Goal: Check status

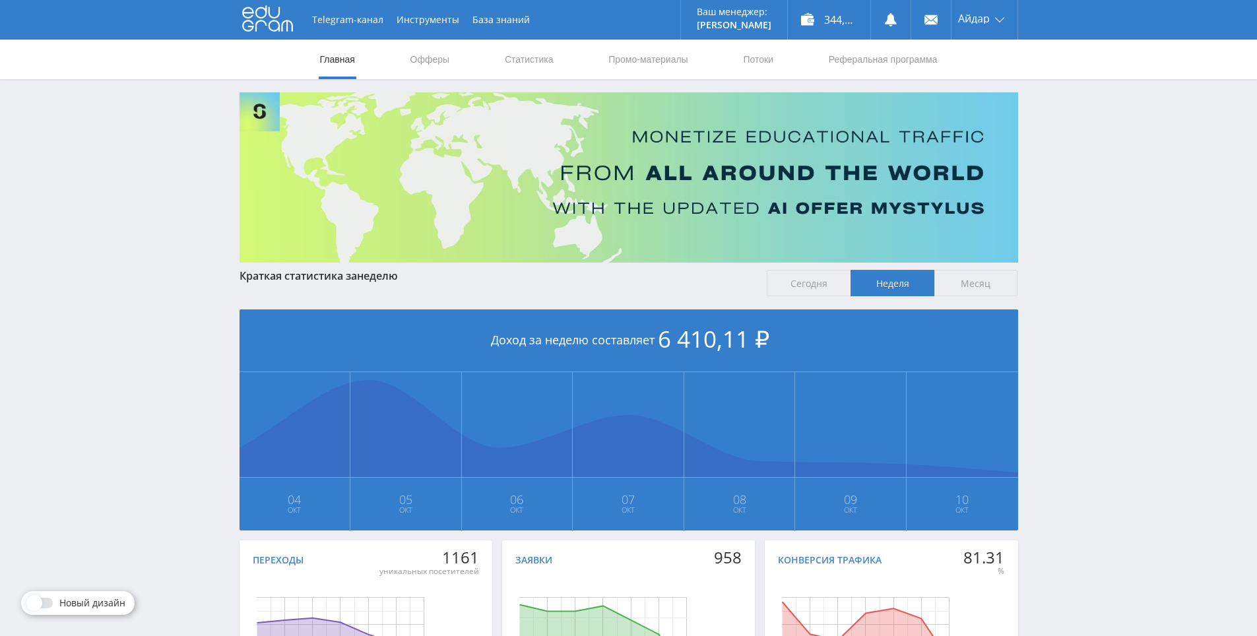
drag, startPoint x: 653, startPoint y: 183, endPoint x: 782, endPoint y: 93, distance: 157.8
click at [496, 56] on nav "Главная Офферы Статистика Промо-материалы Потоки Реферальная программа" at bounding box center [629, 60] width 620 height 40
click at [511, 60] on link "Статистика" at bounding box center [529, 60] width 51 height 40
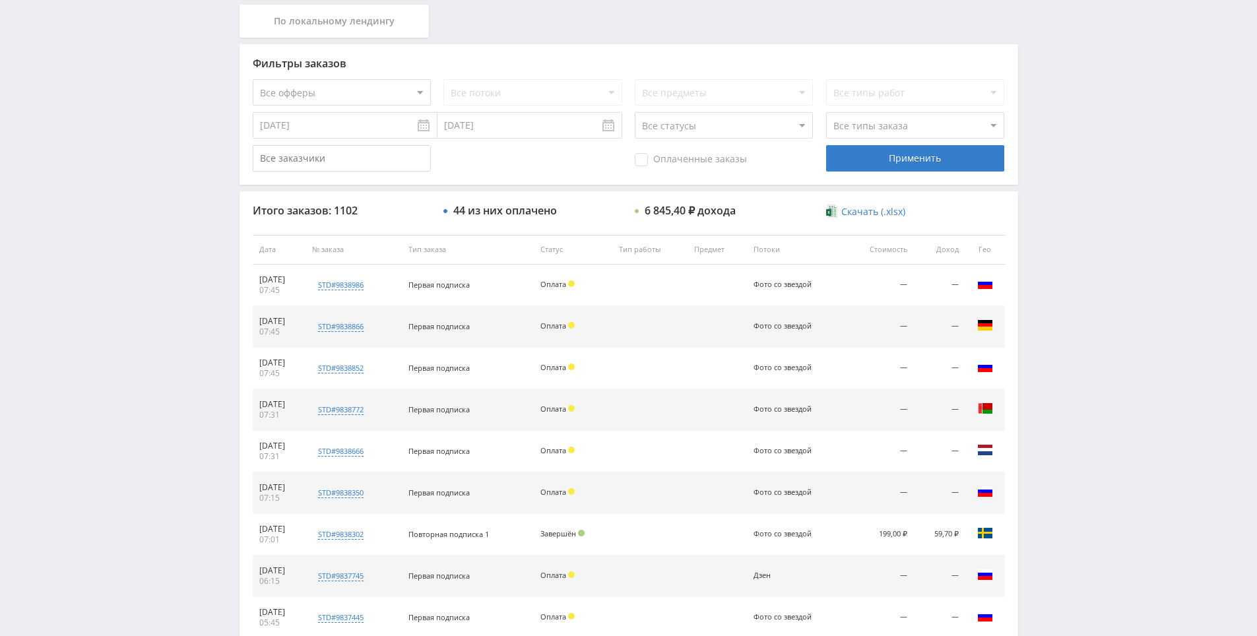
drag, startPoint x: 686, startPoint y: 168, endPoint x: 687, endPoint y: 248, distance: 79.2
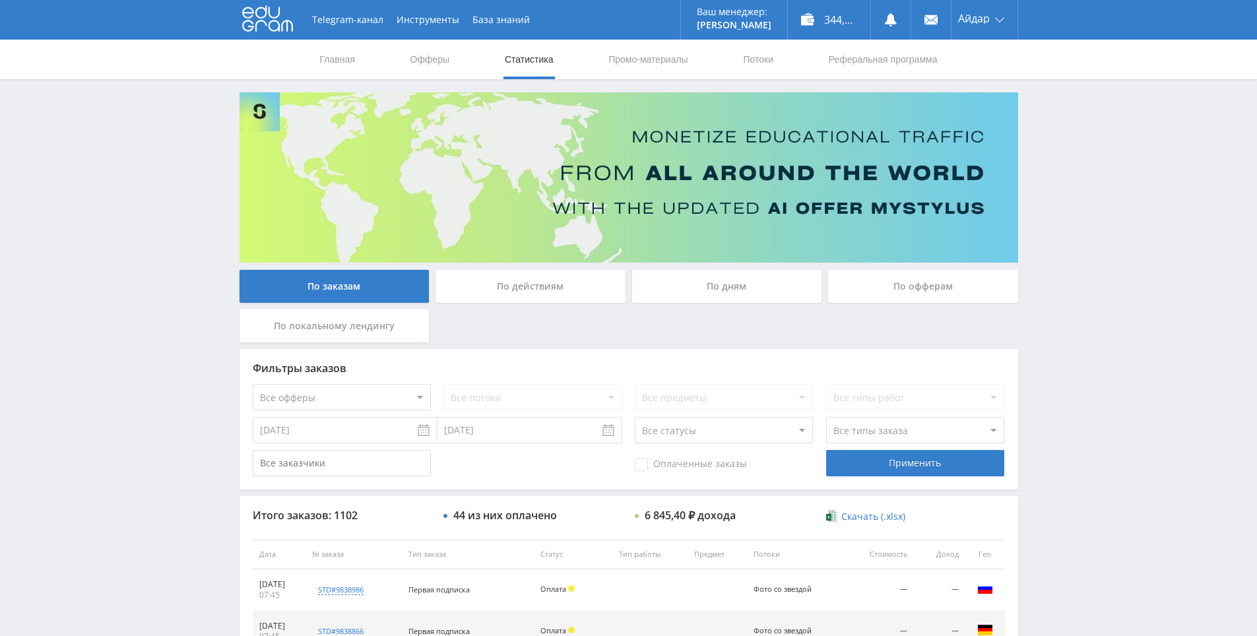
drag, startPoint x: 687, startPoint y: 248, endPoint x: 712, endPoint y: 85, distance: 164.3
click at [1051, 112] on div "Telegram-канал Инструменты База знаний Ваш менеджер: [PERSON_NAME] Online @edug…" at bounding box center [628, 554] width 1257 height 1108
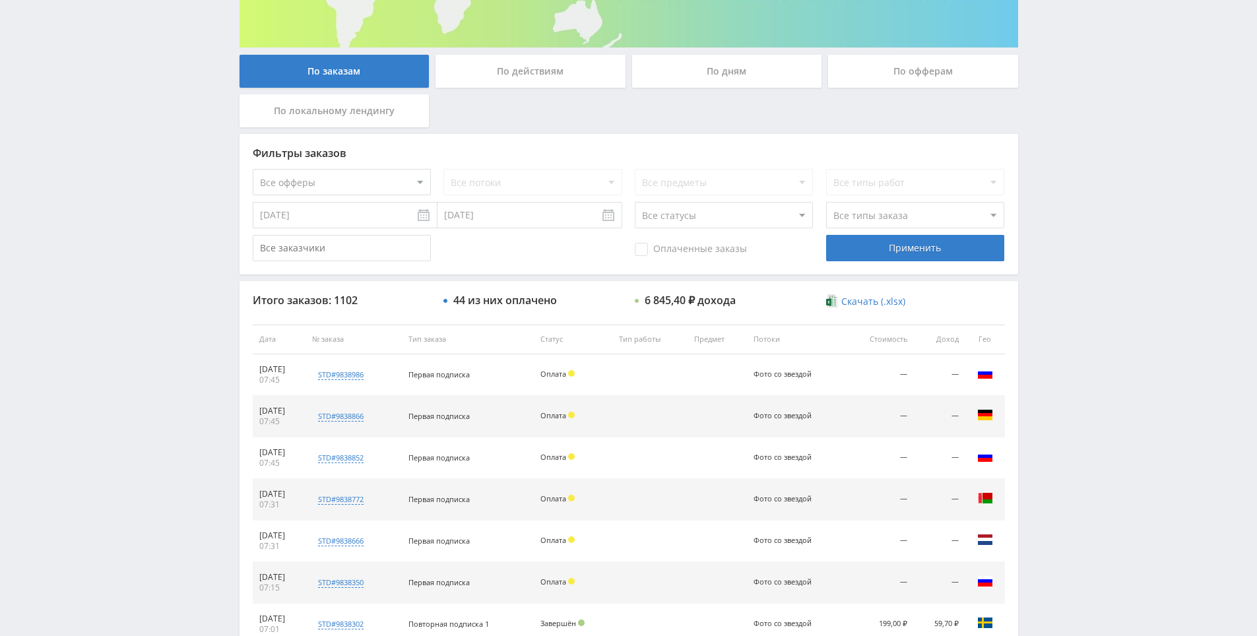
drag, startPoint x: 1058, startPoint y: 431, endPoint x: 1060, endPoint y: 442, distance: 10.7
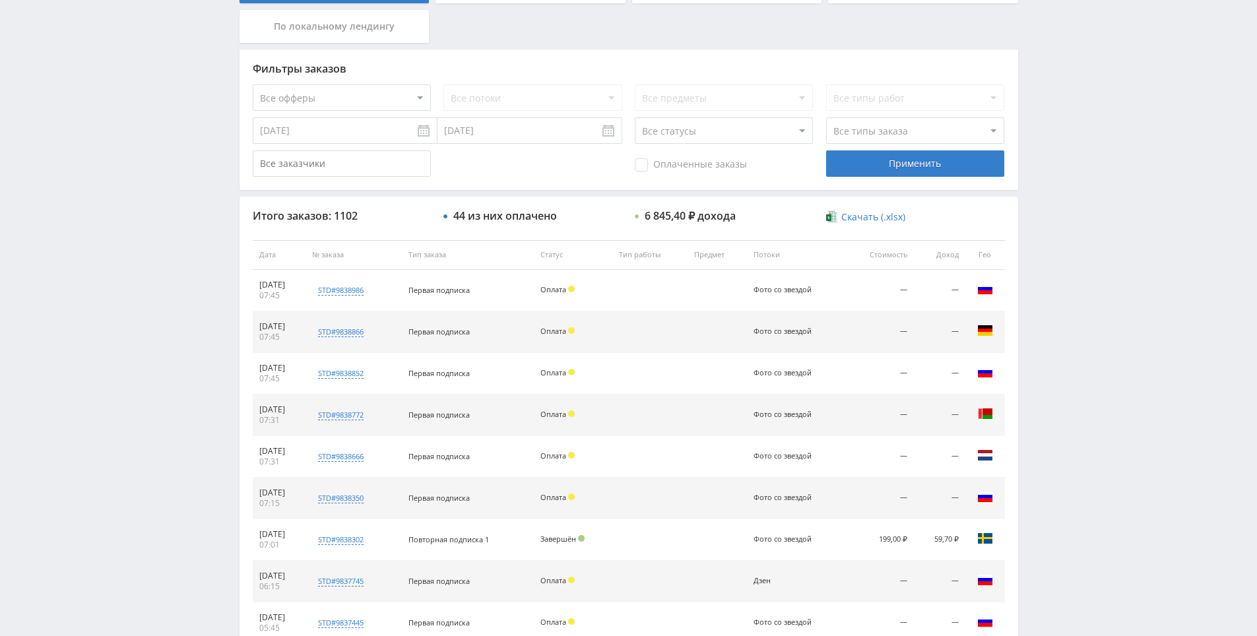
drag, startPoint x: 1060, startPoint y: 442, endPoint x: 1049, endPoint y: 496, distance: 55.1
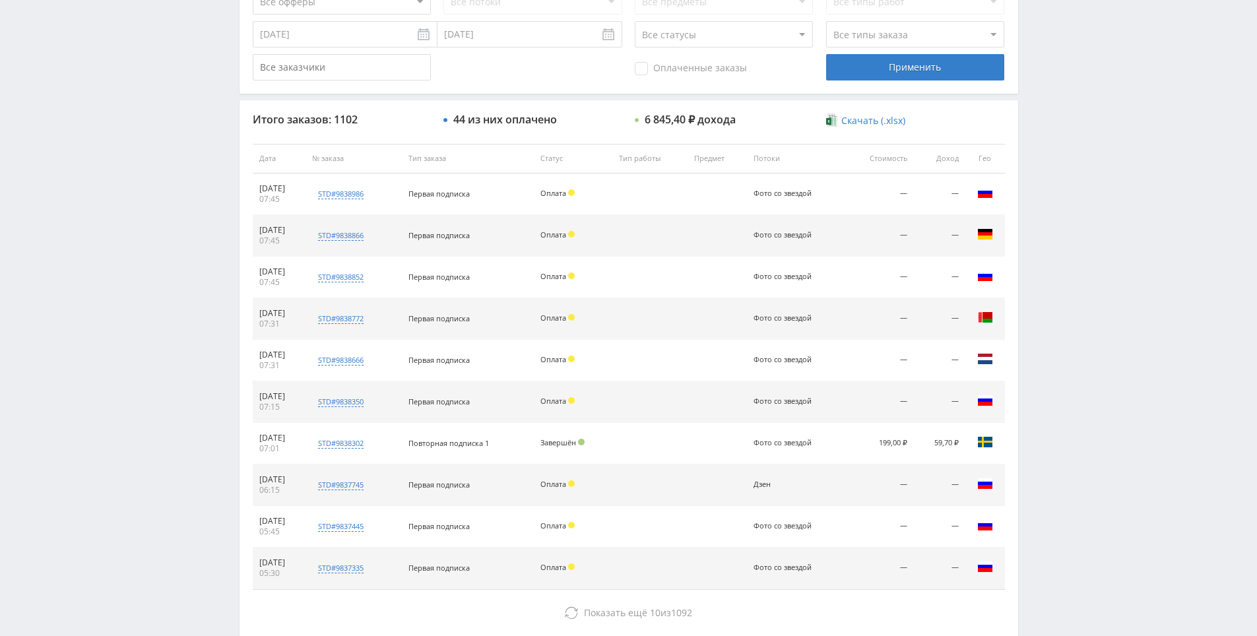
scroll to position [472, 0]
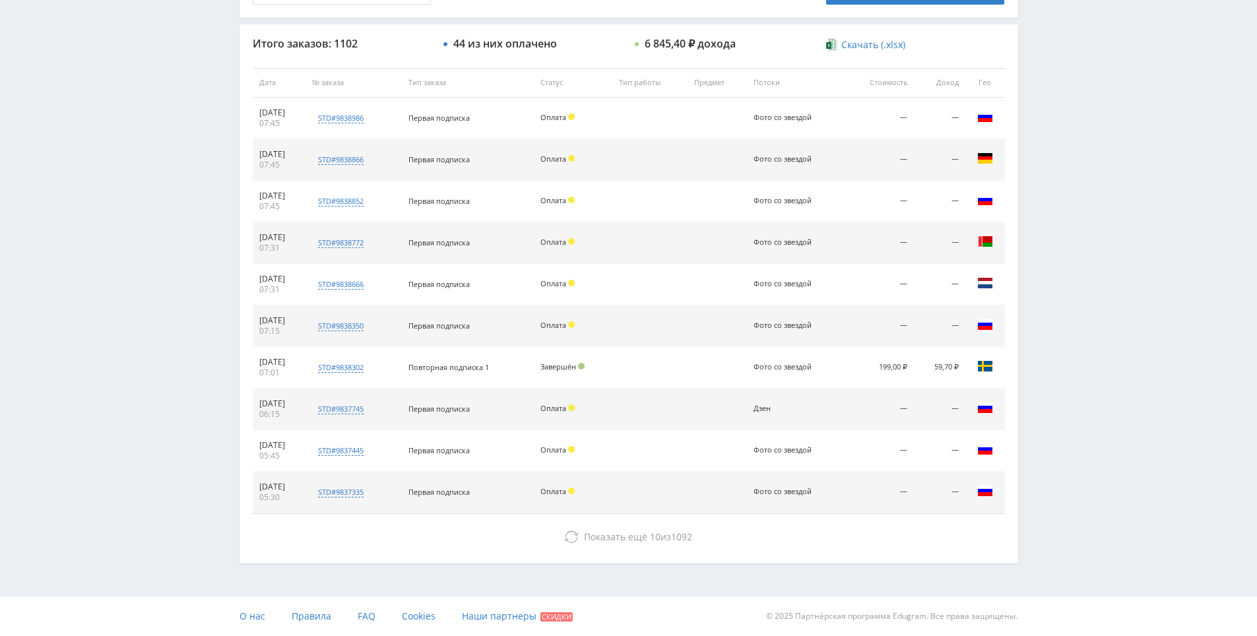
drag, startPoint x: 1045, startPoint y: 495, endPoint x: 970, endPoint y: 568, distance: 104.1
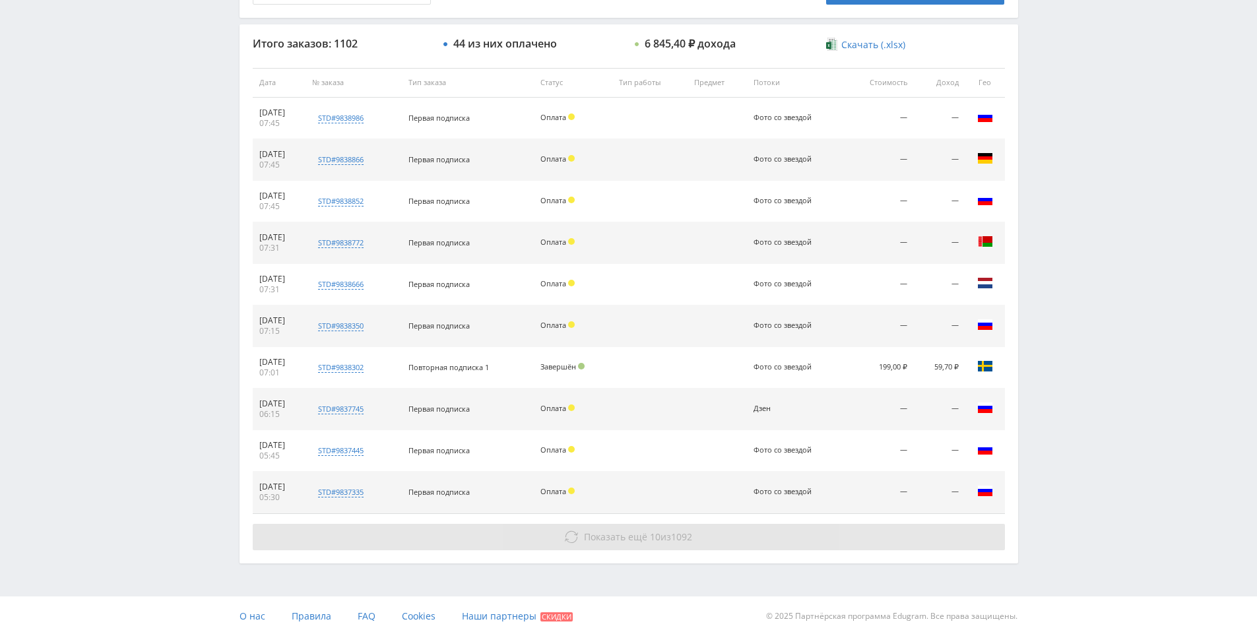
click at [741, 538] on button "Показать ещё 10 из 1092" at bounding box center [629, 537] width 752 height 26
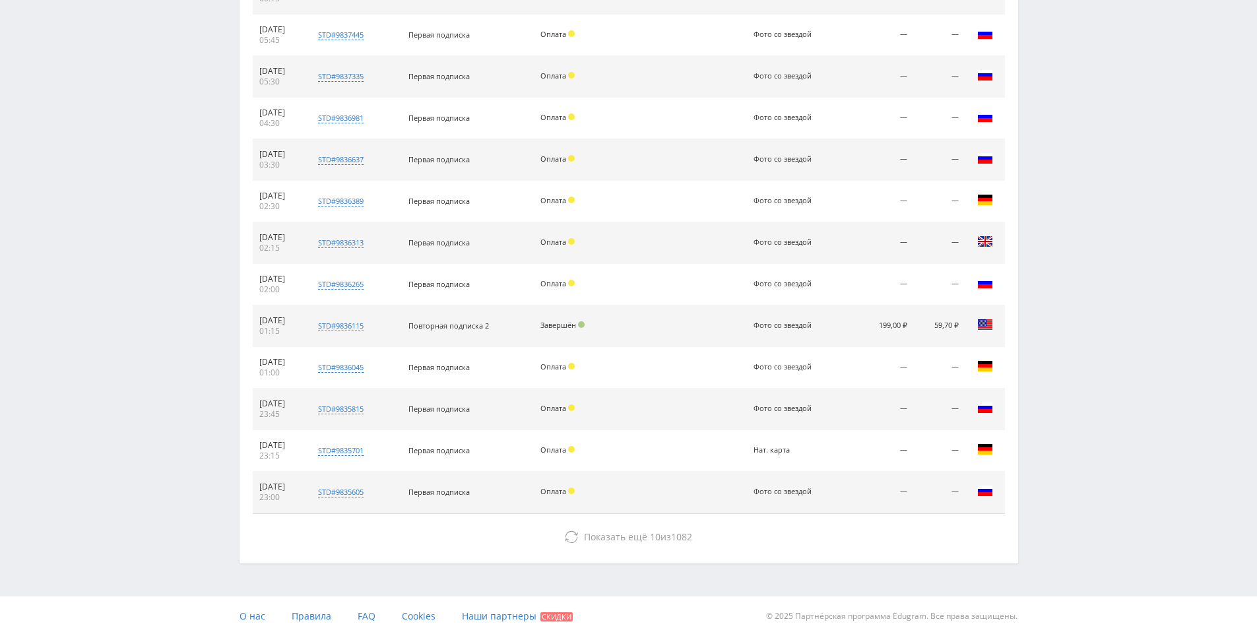
drag, startPoint x: 1107, startPoint y: 468, endPoint x: 1121, endPoint y: 532, distance: 65.5
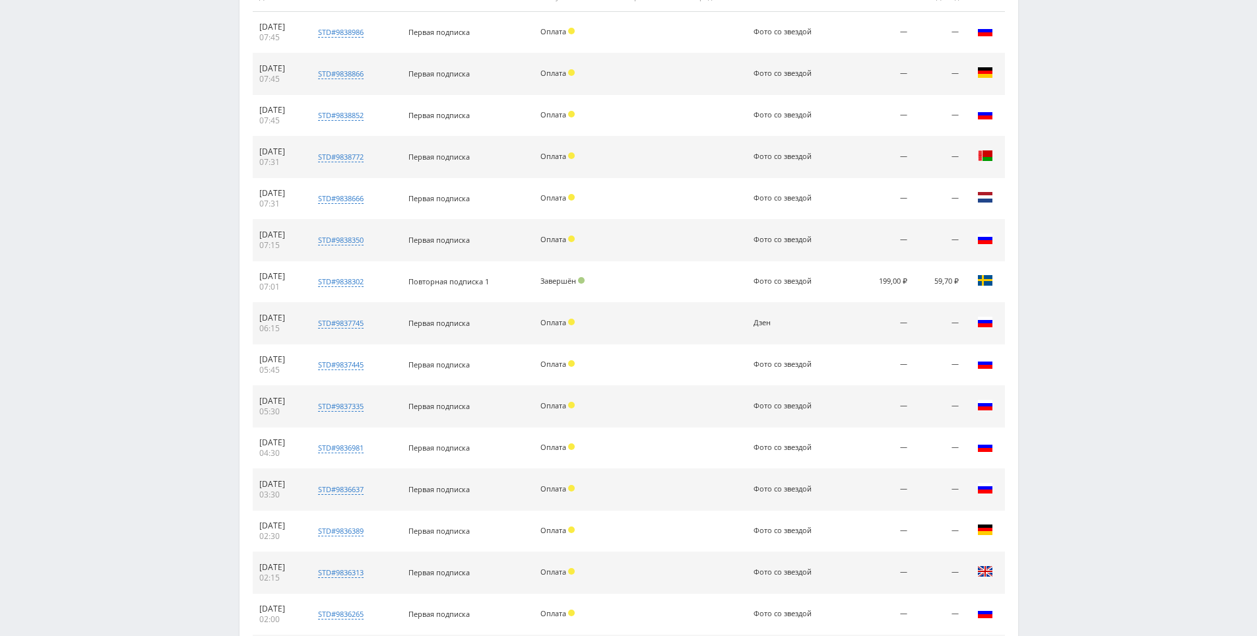
scroll to position [0, 0]
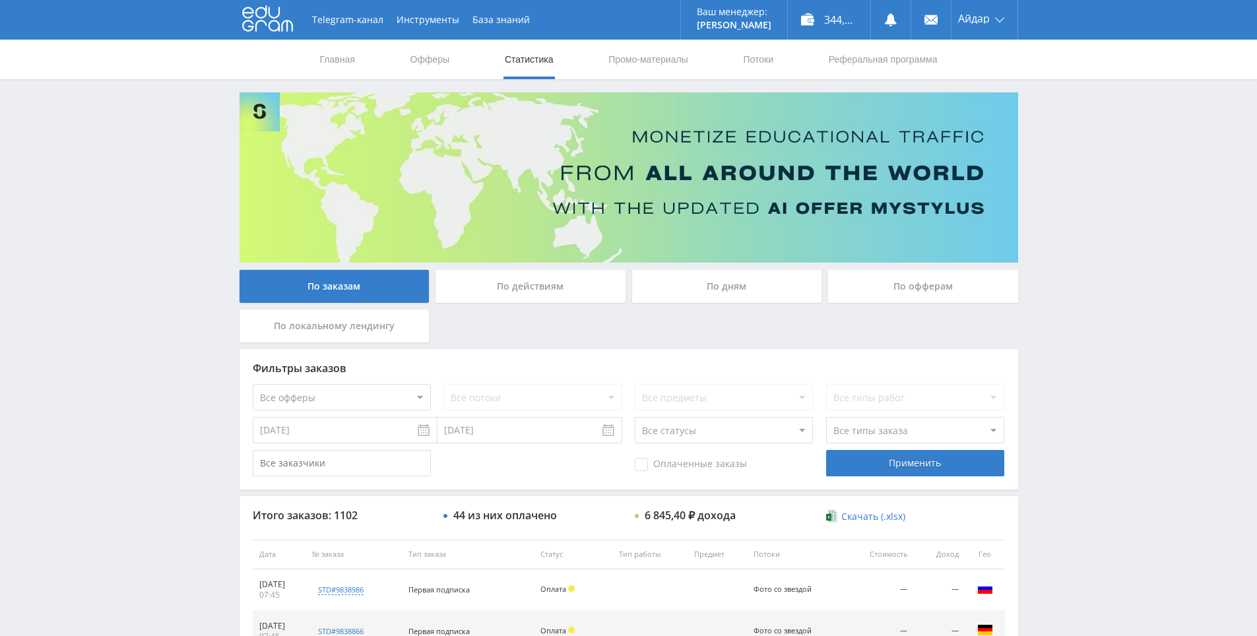
drag, startPoint x: 1100, startPoint y: 527, endPoint x: 1034, endPoint y: 229, distance: 304.9
